Goal: Task Accomplishment & Management: Use online tool/utility

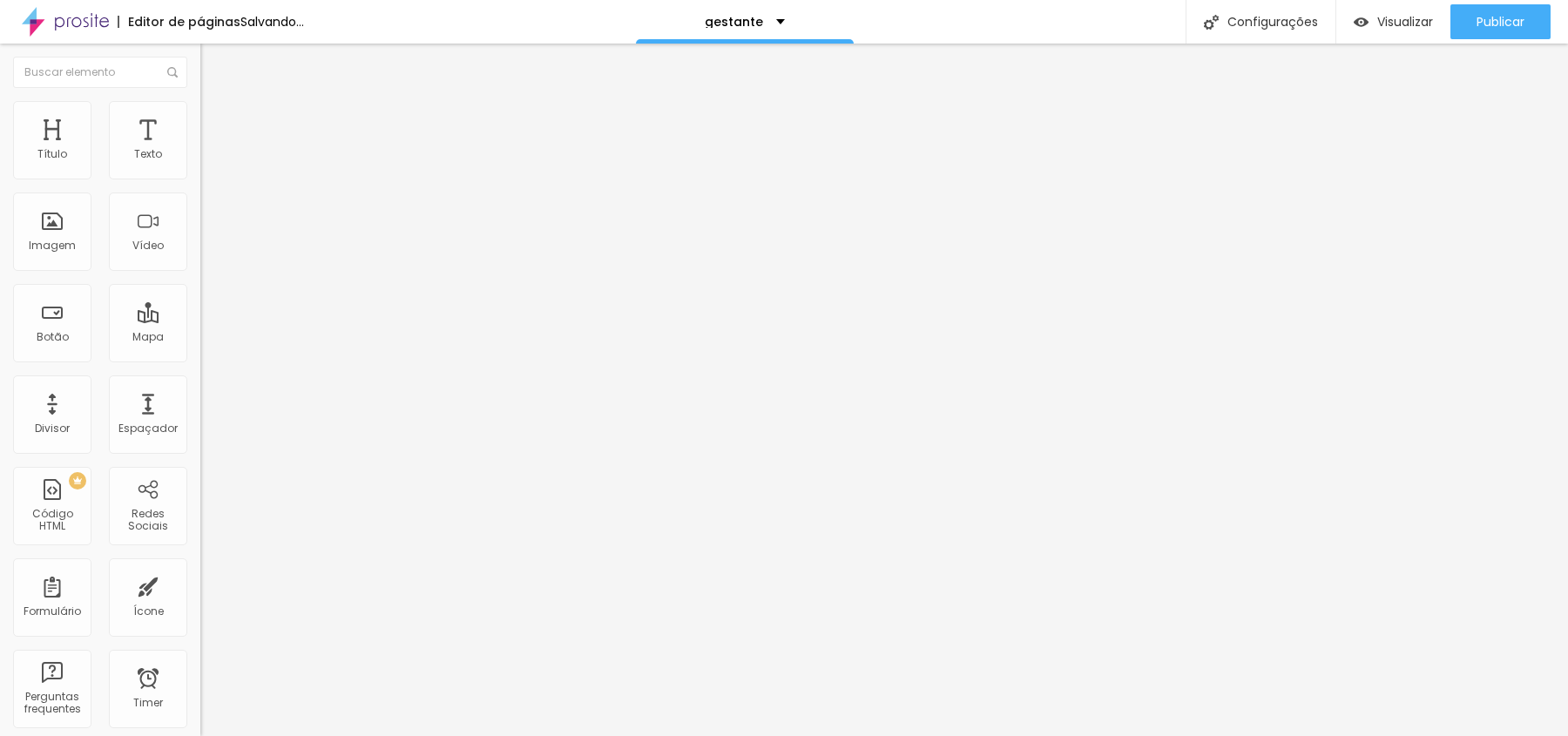
click at [200, 150] on span "Trocar imagem" at bounding box center [248, 142] width 95 height 15
click at [200, 273] on span "Original" at bounding box center [221, 264] width 42 height 15
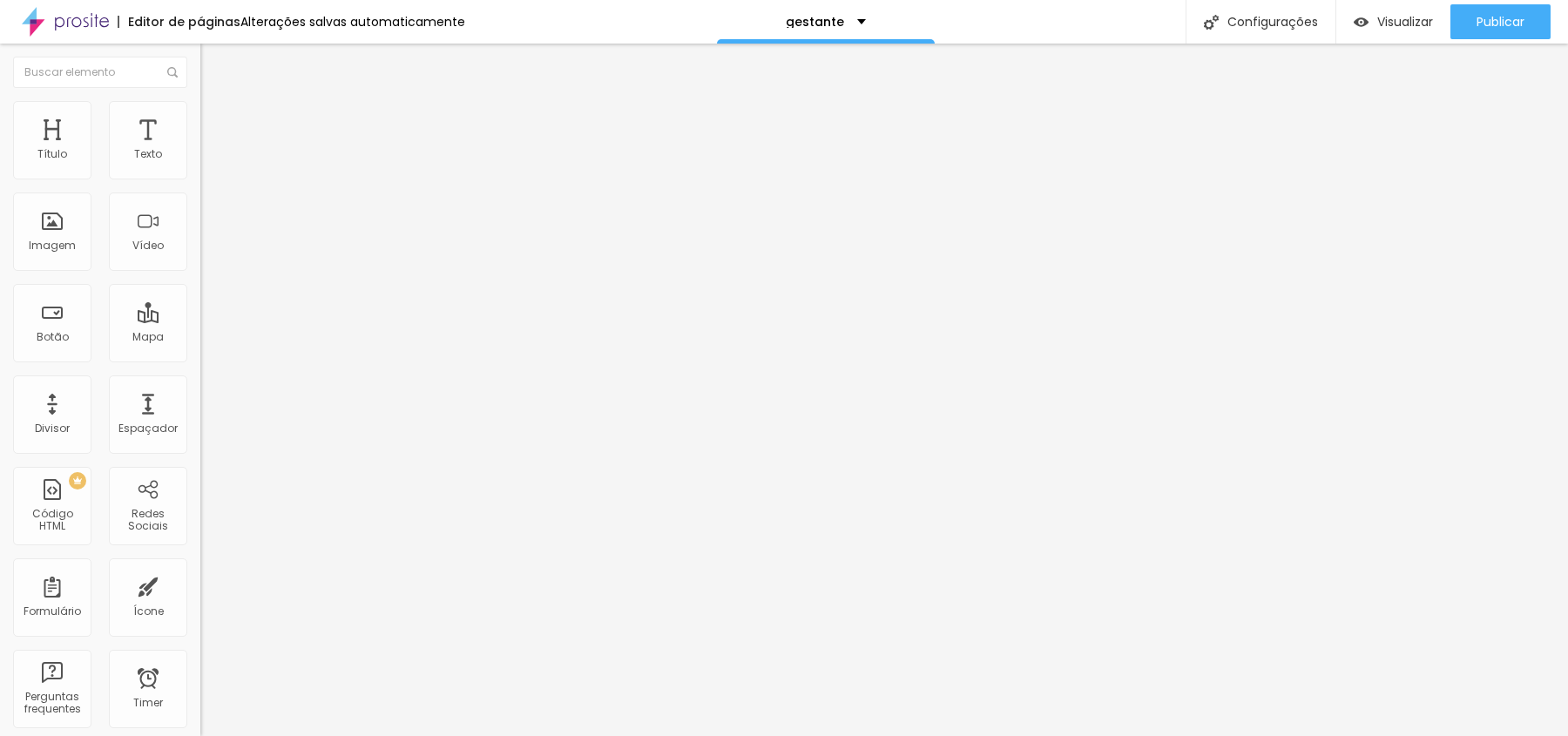
click at [200, 304] on span "Quadrado" at bounding box center [228, 296] width 56 height 15
click at [200, 273] on span "1:1 Quadrado" at bounding box center [234, 264] width 69 height 15
click at [200, 318] on div "Proporção 1:1 Quadrado Cinema 16:9 Padrão 4:3 Quadrado 1:1 Original" at bounding box center [300, 284] width 200 height 69
click at [200, 273] on span "1:1 Quadrado" at bounding box center [234, 264] width 69 height 15
click at [200, 283] on span "Cinema" at bounding box center [222, 275] width 44 height 15
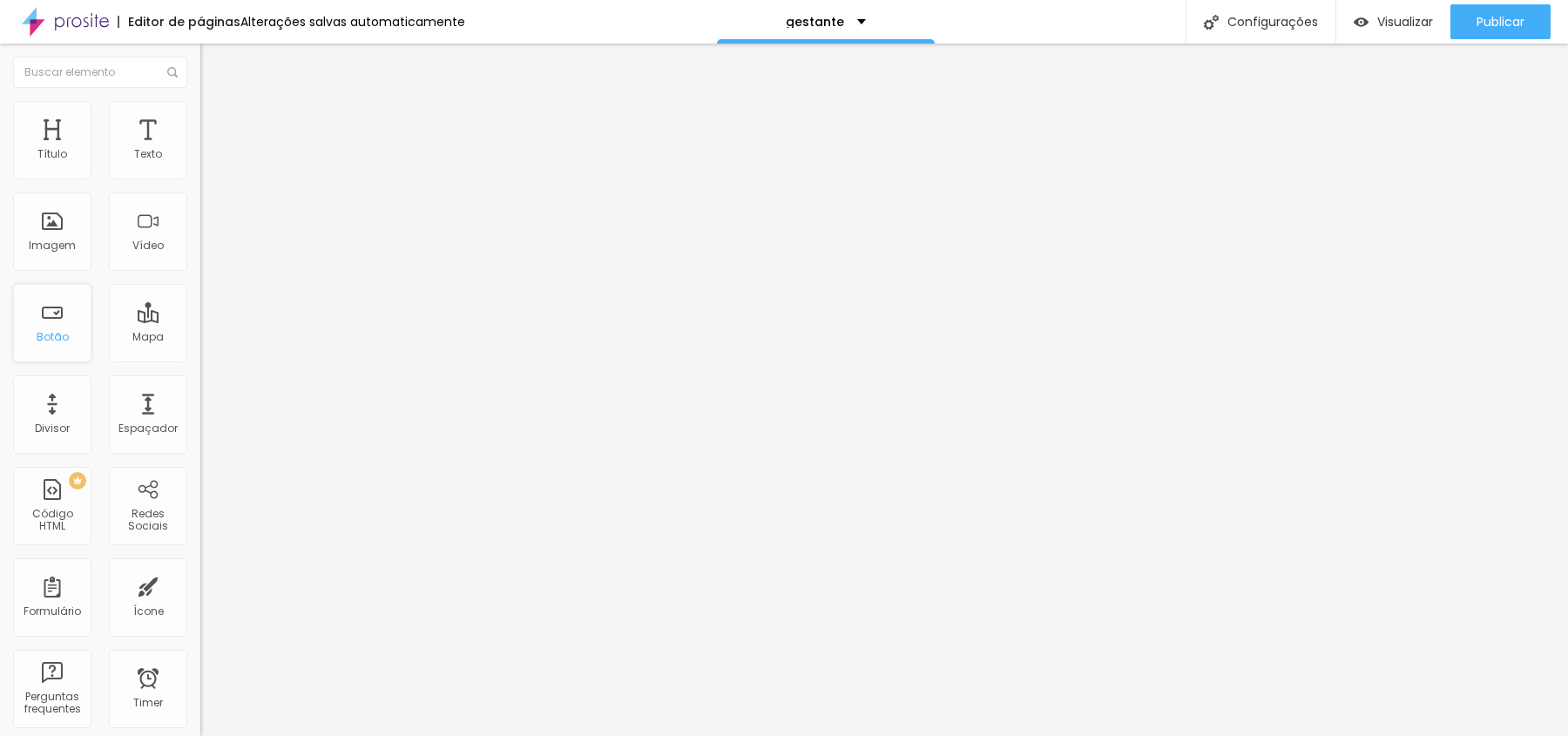
click at [37, 332] on div "Botão" at bounding box center [52, 337] width 32 height 13
